Goal: Use online tool/utility: Utilize a website feature to perform a specific function

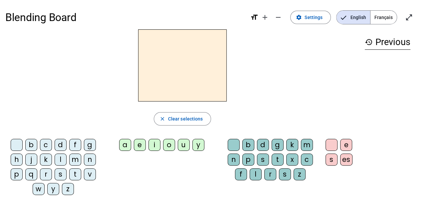
click at [384, 19] on span "Français" at bounding box center [384, 17] width 26 height 13
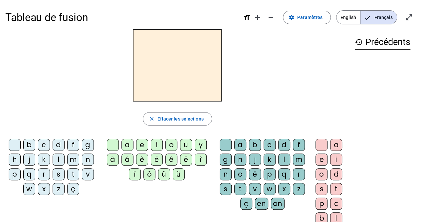
click at [71, 160] on div "m" at bounding box center [73, 159] width 12 height 12
click at [157, 147] on div "i" at bounding box center [157, 145] width 12 height 12
click at [282, 158] on div "l" at bounding box center [285, 159] width 12 height 12
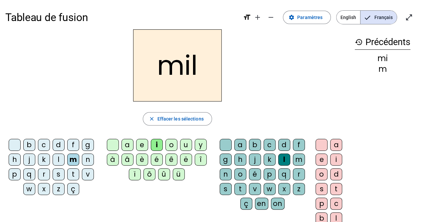
click at [58, 177] on div "s" at bounding box center [59, 174] width 12 height 12
drag, startPoint x: 382, startPoint y: 17, endPoint x: 222, endPoint y: 149, distance: 207.8
click at [222, 149] on div at bounding box center [226, 145] width 12 height 12
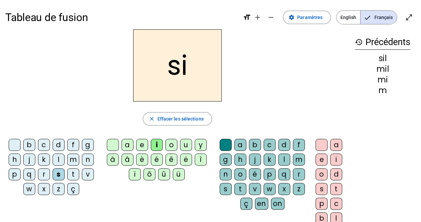
click at [83, 164] on div "n" at bounding box center [88, 159] width 12 height 12
click at [139, 146] on div "e" at bounding box center [142, 145] width 12 height 12
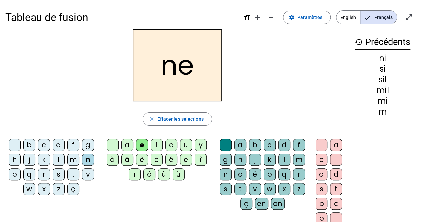
click at [57, 161] on div "l" at bounding box center [59, 159] width 12 height 12
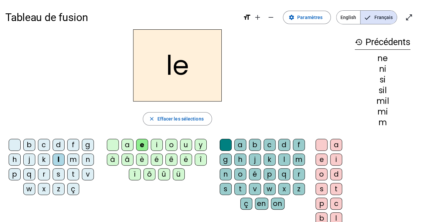
click at [57, 149] on div "d" at bounding box center [59, 145] width 12 height 12
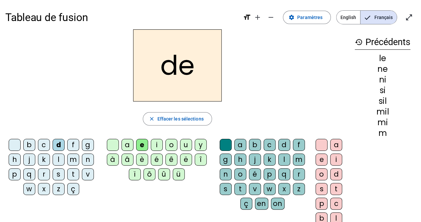
click at [55, 174] on div "s" at bounding box center [59, 174] width 12 height 12
click at [55, 173] on div "s" at bounding box center [59, 174] width 12 height 12
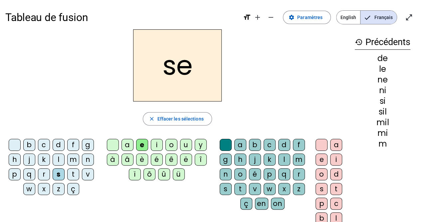
click at [72, 175] on div "t" at bounding box center [73, 174] width 12 height 12
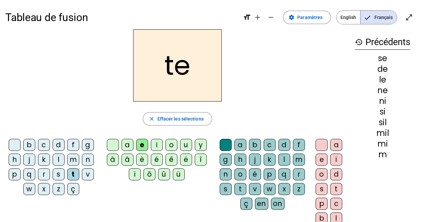
click at [126, 148] on div "a" at bounding box center [128, 145] width 12 height 12
click at [55, 163] on div "l" at bounding box center [59, 159] width 12 height 12
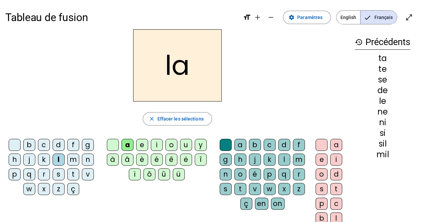
click at [63, 162] on div "l" at bounding box center [59, 159] width 12 height 12
click at [69, 161] on div "m" at bounding box center [73, 159] width 12 height 12
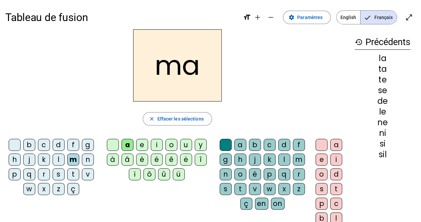
click at [58, 176] on div "s" at bounding box center [59, 174] width 12 height 12
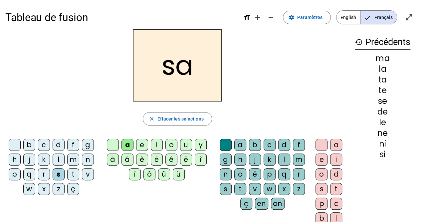
click at [182, 148] on div "u" at bounding box center [186, 145] width 12 height 12
click at [58, 147] on div "d" at bounding box center [59, 145] width 12 height 12
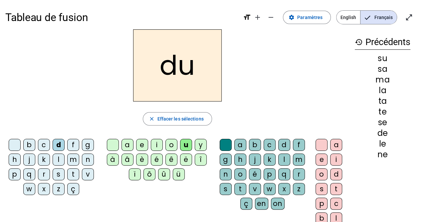
click at [60, 146] on div "d" at bounding box center [59, 145] width 12 height 12
click at [72, 174] on div "t" at bounding box center [73, 174] width 12 height 12
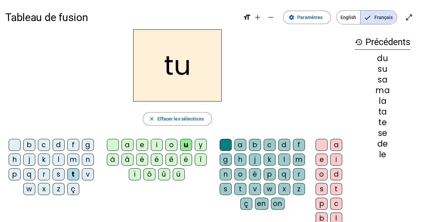
click at [57, 162] on div "l" at bounding box center [59, 159] width 12 height 12
click at [28, 147] on div "b" at bounding box center [29, 145] width 12 height 12
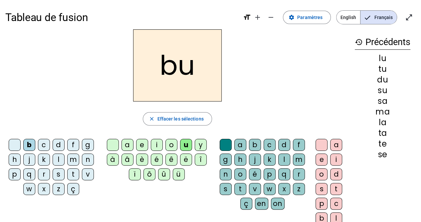
click at [239, 190] on div "t" at bounding box center [241, 189] width 12 height 12
